Goal: Task Accomplishment & Management: Manage account settings

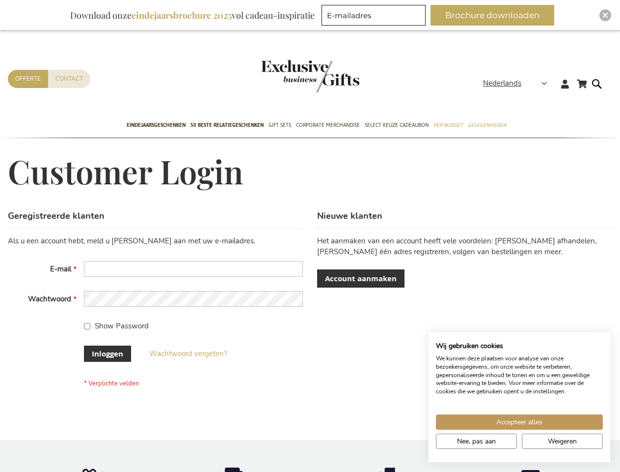
click at [310, 236] on div "Geregistreerde klanten Als u een account hebt, meld u dan aan met uw e-mailadre…" at bounding box center [310, 314] width 605 height 209
click at [518, 83] on span "Nederlands" at bounding box center [502, 83] width 38 height 11
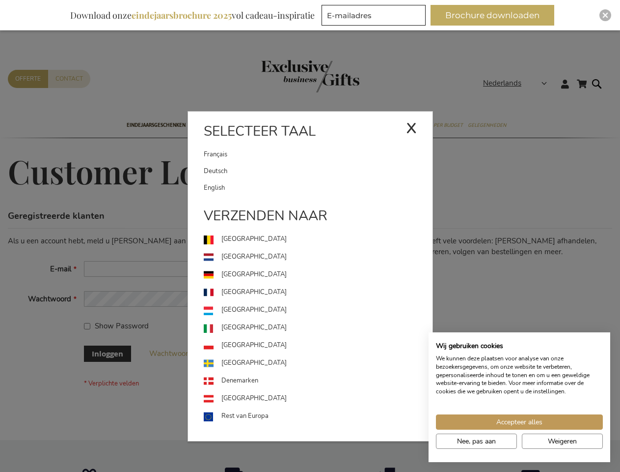
click at [483, 92] on div "Nederlands x Selecteer taal [DEMOGRAPHIC_DATA] Deutsch" at bounding box center [518, 85] width 70 height 14
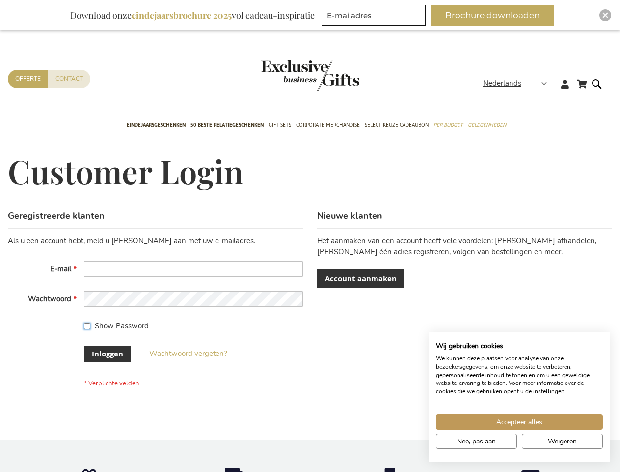
click at [87, 326] on input "Show Password" at bounding box center [87, 326] width 6 height 6
checkbox input "true"
click at [520, 421] on span "Accepteer alles" at bounding box center [520, 422] width 46 height 10
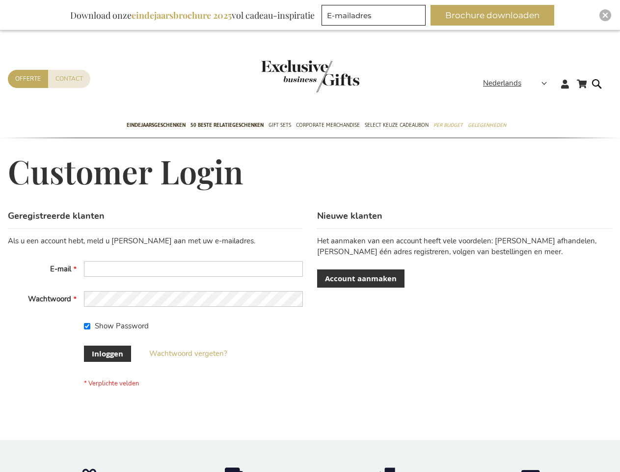
click at [497, 15] on button "Brochure downloaden" at bounding box center [493, 15] width 124 height 21
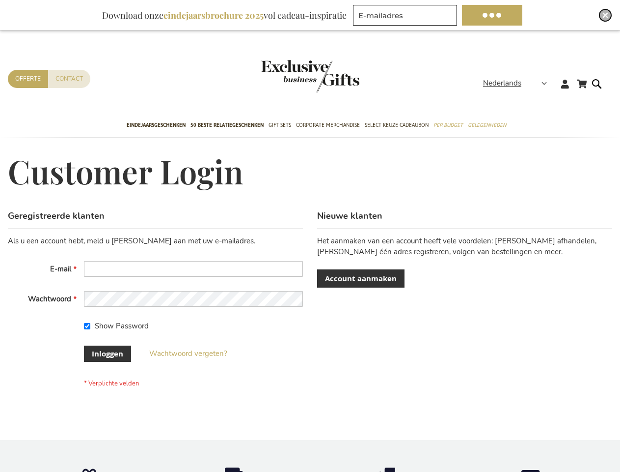
click at [606, 15] on img "Close" at bounding box center [606, 15] width 6 height 6
